Goal: Transaction & Acquisition: Purchase product/service

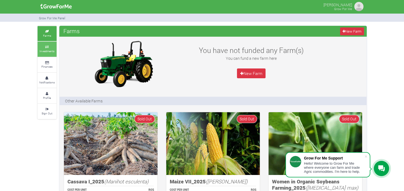
click at [45, 50] on small "Investments" at bounding box center [46, 51] width 15 height 4
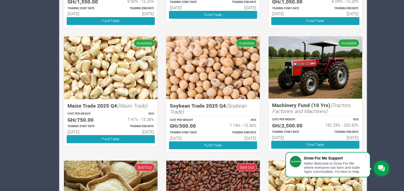
scroll to position [201, 0]
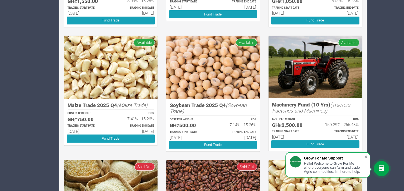
click at [367, 159] on span at bounding box center [365, 156] width 5 height 5
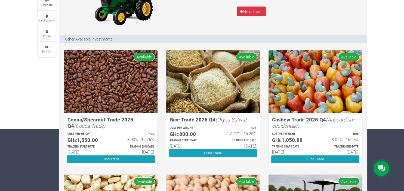
scroll to position [0, 0]
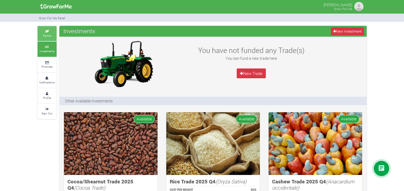
click at [48, 36] on small "Farms" at bounding box center [47, 36] width 8 height 4
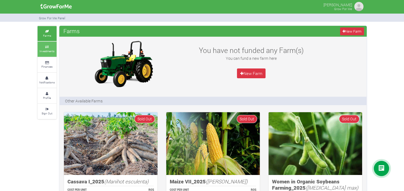
click at [48, 51] on small "Investments" at bounding box center [46, 51] width 15 height 4
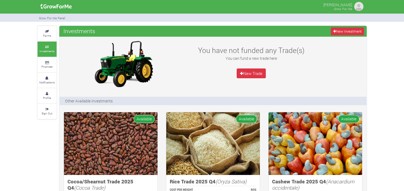
scroll to position [62, 0]
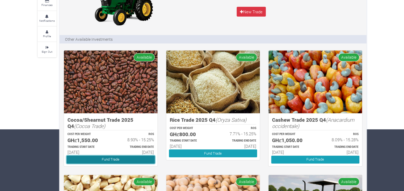
click at [129, 158] on link "Fund Trade" at bounding box center [111, 160] width 88 height 8
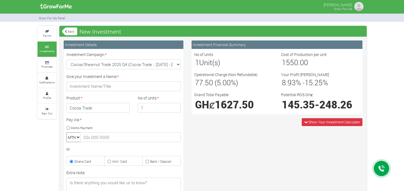
click at [359, 4] on img at bounding box center [359, 6] width 11 height 11
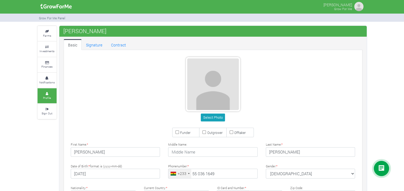
click at [177, 132] on input "Funder" at bounding box center [178, 133] width 4 height 4
checkbox input "true"
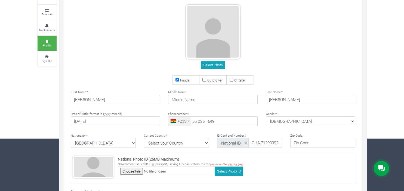
scroll to position [54, 0]
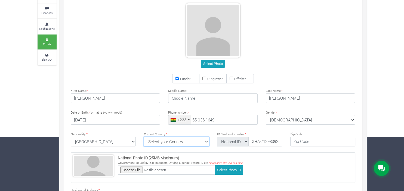
click at [144, 137] on select "Select your Country Afghanistan Albania Algeria American Samoa Andorra Angola A…" at bounding box center [176, 142] width 65 height 10
select select "Ghana"
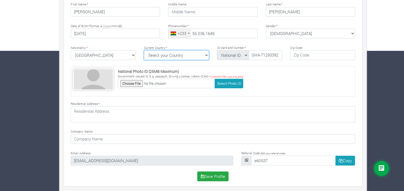
scroll to position [141, 0]
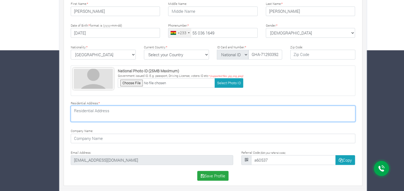
click at [238, 112] on textarea at bounding box center [213, 114] width 285 height 16
type textarea "Ablekumah - Manhean"
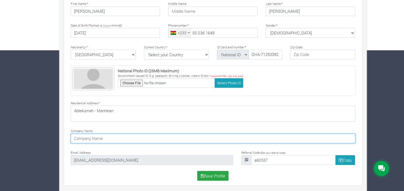
click at [127, 142] on input at bounding box center [213, 139] width 285 height 10
type input "J"
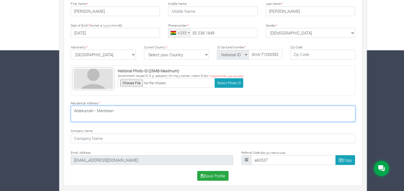
click at [139, 119] on textarea "Ablekumah - Manhean" at bounding box center [213, 114] width 285 height 16
click at [94, 109] on textarea "Ablekumah - Manhean" at bounding box center [213, 114] width 285 height 16
click at [133, 119] on textarea "Ablekuma - Manhean" at bounding box center [213, 114] width 285 height 16
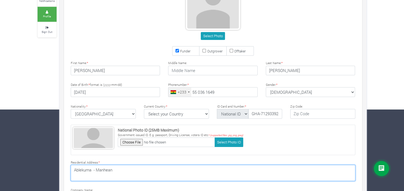
scroll to position [81, 0]
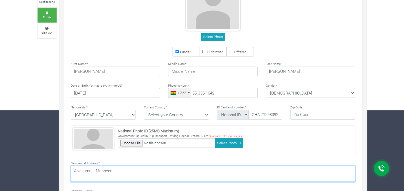
type textarea "Ablekuma - Manhean"
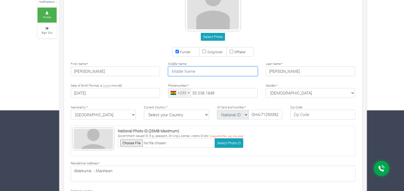
click at [196, 72] on input "text" at bounding box center [213, 72] width 90 height 10
type input "O"
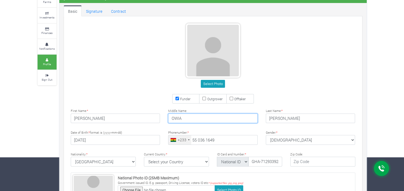
scroll to position [34, 0]
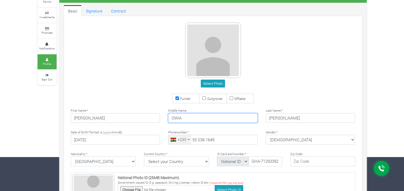
type input "OWIA"
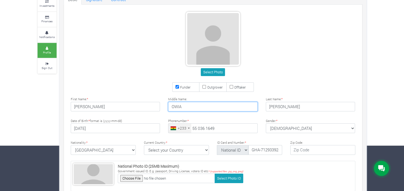
scroll to position [46, 0]
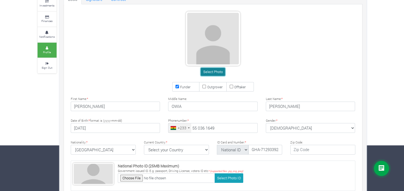
click at [212, 72] on button "Select Photo" at bounding box center [213, 72] width 24 height 8
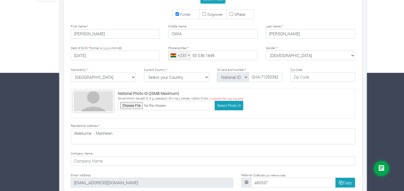
scroll to position [123, 0]
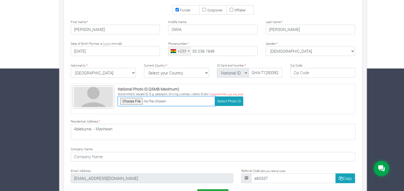
click at [128, 100] on input "file" at bounding box center [166, 102] width 97 height 10
type input "C:\fakepath\Gh Card.jpg"
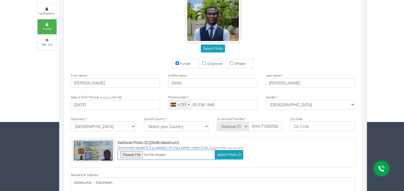
scroll to position [68, 0]
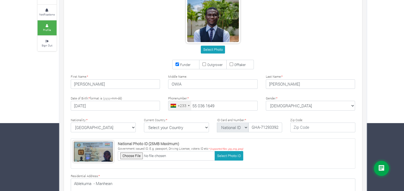
click at [32, 79] on div "Farms Investments Finances Notifications Profile Sign Out JAMES ARTHUR" at bounding box center [202, 112] width 404 height 308
click at [261, 126] on input "GHA-712933928-4" at bounding box center [264, 128] width 33 height 10
click at [137, 61] on div "Funder Outgrower Offtaker" at bounding box center [213, 65] width 301 height 10
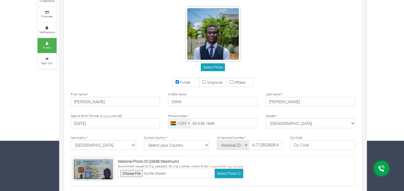
scroll to position [141, 0]
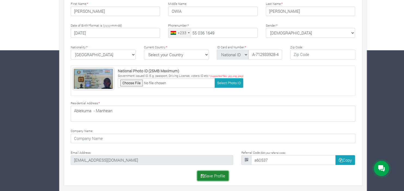
click at [215, 176] on button "Save Profile" at bounding box center [212, 176] width 31 height 10
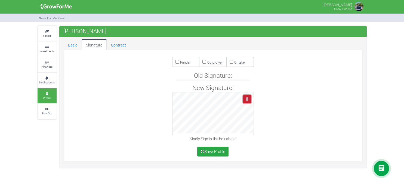
click at [250, 100] on button "button" at bounding box center [246, 99] width 7 height 8
click at [246, 100] on icon "button" at bounding box center [247, 99] width 3 height 4
click at [179, 63] on label "Funder" at bounding box center [185, 62] width 27 height 10
click at [179, 63] on input "Funder" at bounding box center [178, 62] width 4 height 4
checkbox input "true"
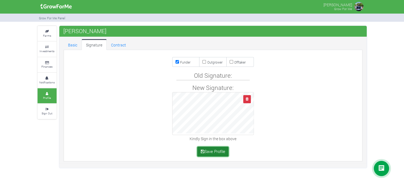
click at [214, 152] on button "Save Profile" at bounding box center [212, 152] width 31 height 10
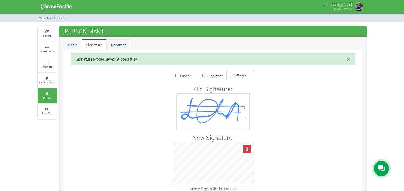
click at [115, 43] on link "Contract" at bounding box center [119, 44] width 24 height 11
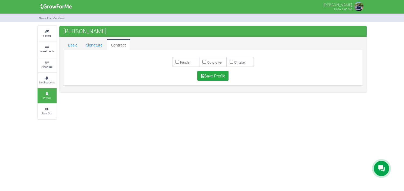
click at [176, 62] on input "Funder" at bounding box center [178, 62] width 4 height 4
checkbox input "true"
click at [213, 79] on button "Save Profile" at bounding box center [212, 76] width 31 height 10
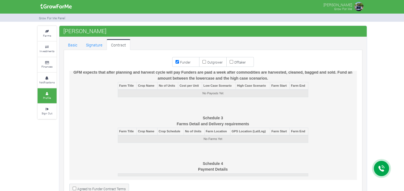
scroll to position [27, 0]
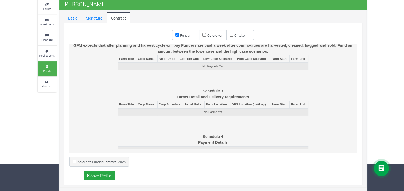
click at [82, 163] on small "Agreed to Funder Contract Terms" at bounding box center [101, 162] width 48 height 4
click at [76, 163] on input "Agreed to Funder Contract Terms" at bounding box center [75, 162] width 4 height 4
checkbox input "true"
click at [102, 176] on button "Save Profile" at bounding box center [99, 176] width 31 height 10
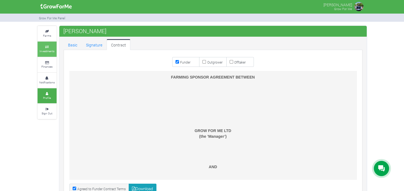
click at [43, 50] on small "Investments" at bounding box center [46, 51] width 15 height 4
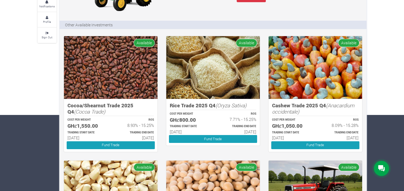
scroll to position [76, 0]
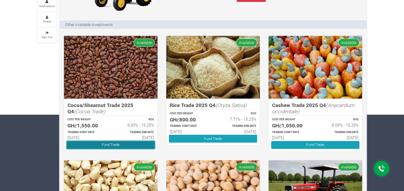
click at [129, 145] on link "Fund Trade" at bounding box center [111, 145] width 88 height 8
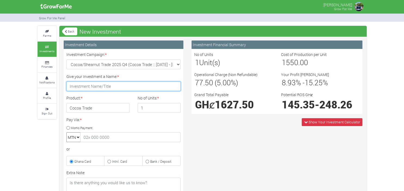
click at [136, 87] on input "Give your Investment a Name: *" at bounding box center [123, 87] width 114 height 10
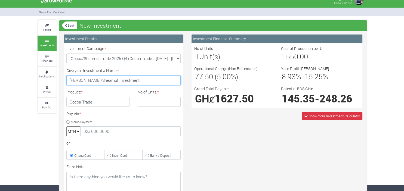
scroll to position [10, 0]
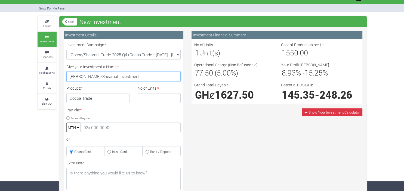
click at [81, 75] on input "Jamies Cocoa/Shearnut Investment" at bounding box center [123, 77] width 114 height 10
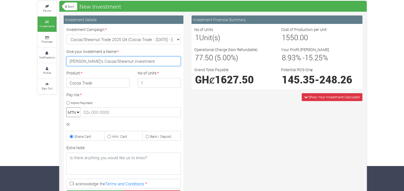
scroll to position [25, 0]
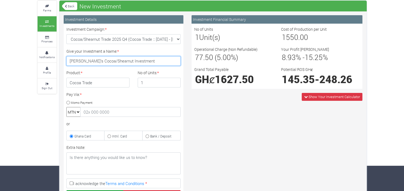
type input "[PERSON_NAME]'s Cocoa/Shearnut Investment"
click at [69, 104] on input "Momo Payment" at bounding box center [68, 103] width 4 height 4
radio input "true"
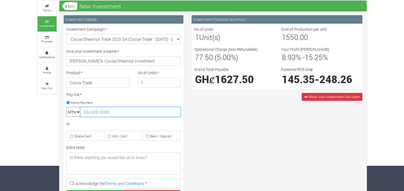
click at [96, 115] on input "text" at bounding box center [130, 112] width 100 height 10
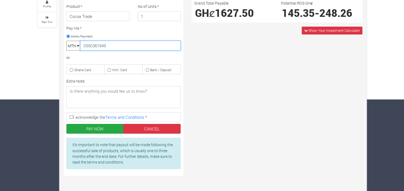
scroll to position [94, 0]
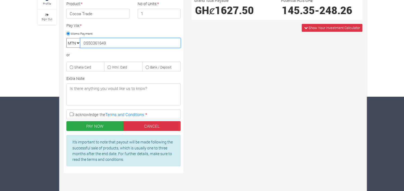
type input "0550361649"
click at [69, 113] on label "I acknowledge the Terms and Conditions *" at bounding box center [123, 115] width 114 height 10
click at [70, 113] on input "I acknowledge the Terms and Conditions *" at bounding box center [72, 115] width 4 height 4
checkbox input "true"
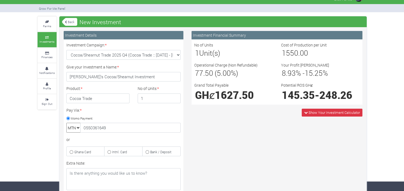
scroll to position [9, 0]
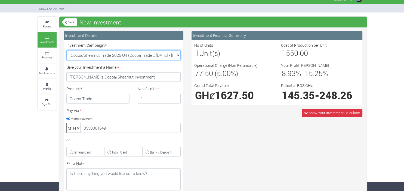
click at [66, 50] on select "Cocoa/Shearnut Trade 2025 Q4 (Cocoa Trade :: 01st Oct 2025 - 31st Mar 2026) Mai…" at bounding box center [123, 55] width 114 height 10
click at [251, 117] on div "Show Your Investment Calculator" at bounding box center [277, 113] width 179 height 8
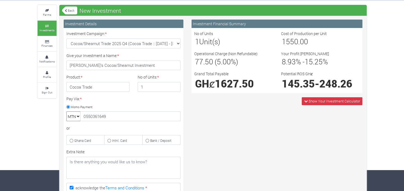
scroll to position [94, 0]
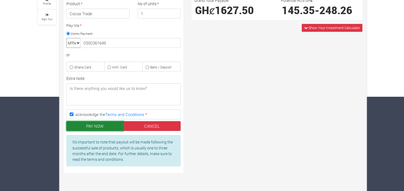
click at [93, 127] on button "PAY NOW" at bounding box center [94, 126] width 57 height 10
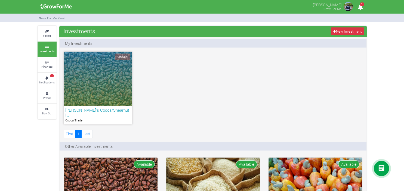
click at [109, 78] on div "Unpaid" at bounding box center [98, 79] width 69 height 54
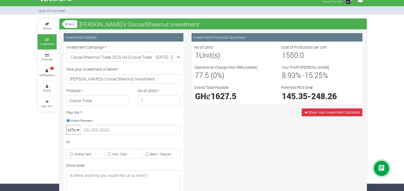
scroll to position [7, 0]
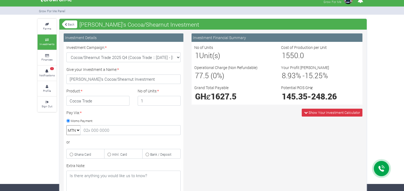
click at [69, 22] on link "Back" at bounding box center [69, 24] width 15 height 9
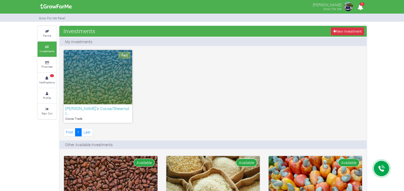
click at [106, 88] on div "Paid" at bounding box center [98, 77] width 69 height 54
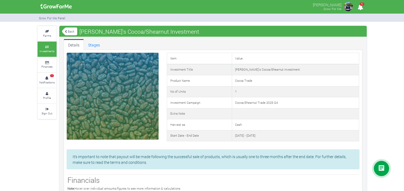
click at [362, 7] on icon "1" at bounding box center [360, 7] width 11 height 12
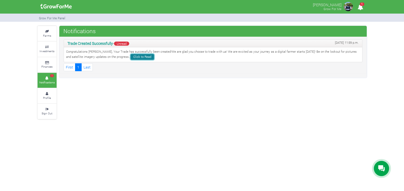
click at [131, 56] on link "Click to Read" at bounding box center [142, 57] width 23 height 6
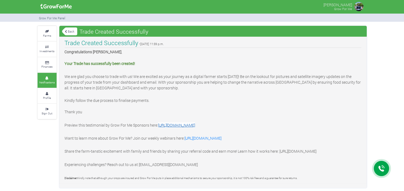
click at [195, 123] on link "https://youtu.be/GtqkgOuOA28" at bounding box center [176, 125] width 37 height 5
click at [47, 33] on link "Farms" at bounding box center [47, 33] width 19 height 15
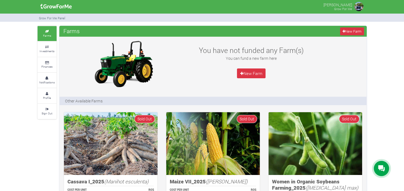
click at [357, 7] on img at bounding box center [359, 6] width 11 height 11
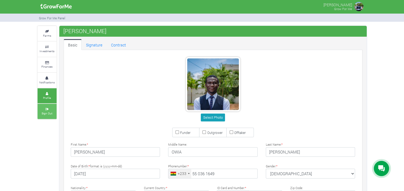
click at [46, 112] on small "Sign Out" at bounding box center [47, 114] width 11 height 4
